Goal: Task Accomplishment & Management: Manage account settings

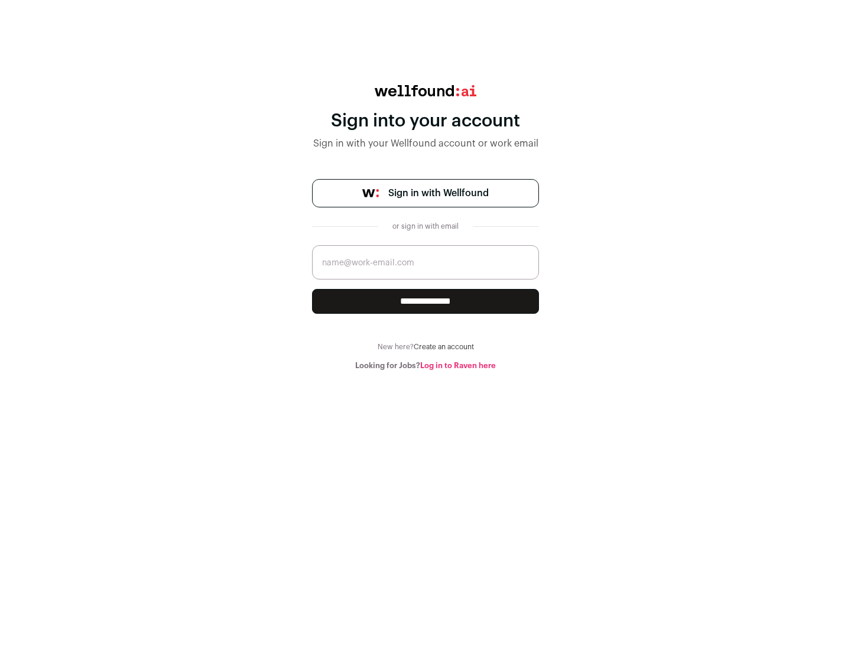
click at [438, 193] on span "Sign in with Wellfound" at bounding box center [438, 193] width 101 height 14
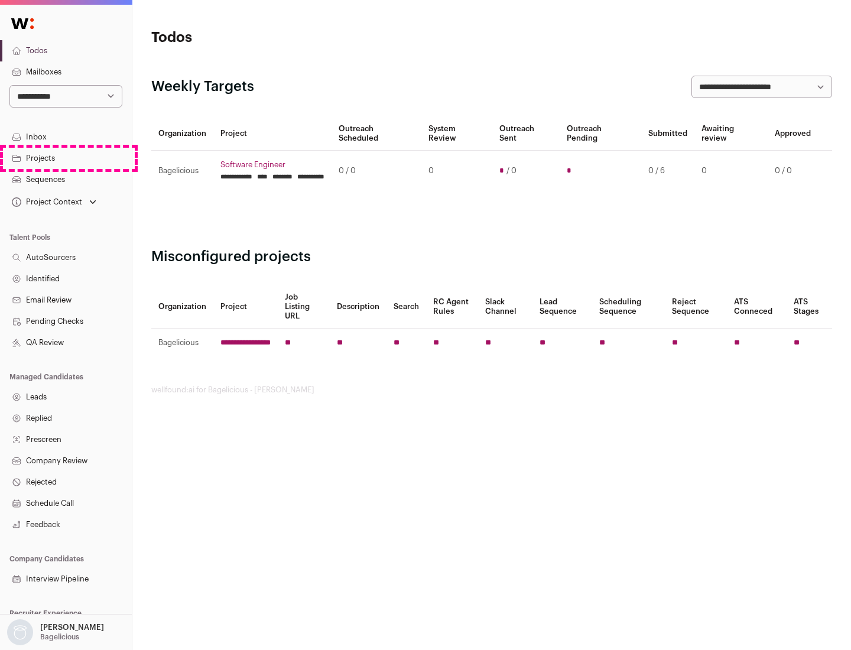
click at [66, 158] on link "Projects" at bounding box center [66, 158] width 132 height 21
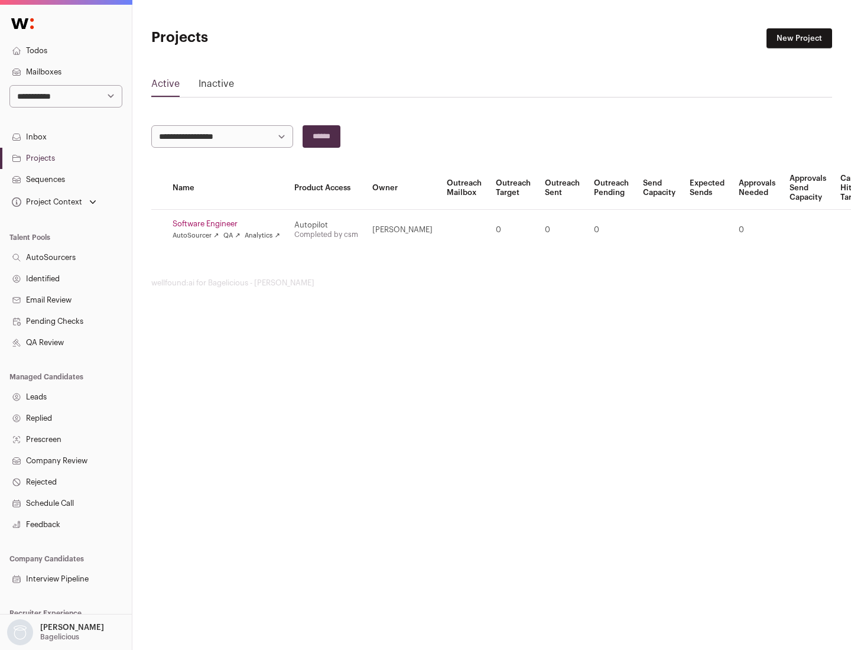
click at [230, 224] on link "Software Engineer" at bounding box center [227, 223] width 108 height 9
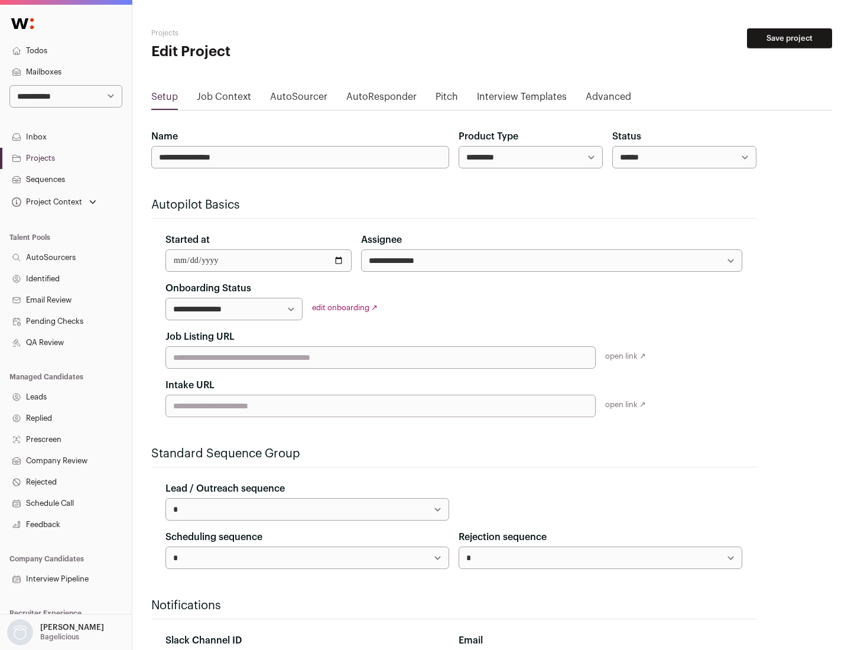
click at [790, 38] on button "Save project" at bounding box center [789, 38] width 85 height 20
